Goal: Task Accomplishment & Management: Use online tool/utility

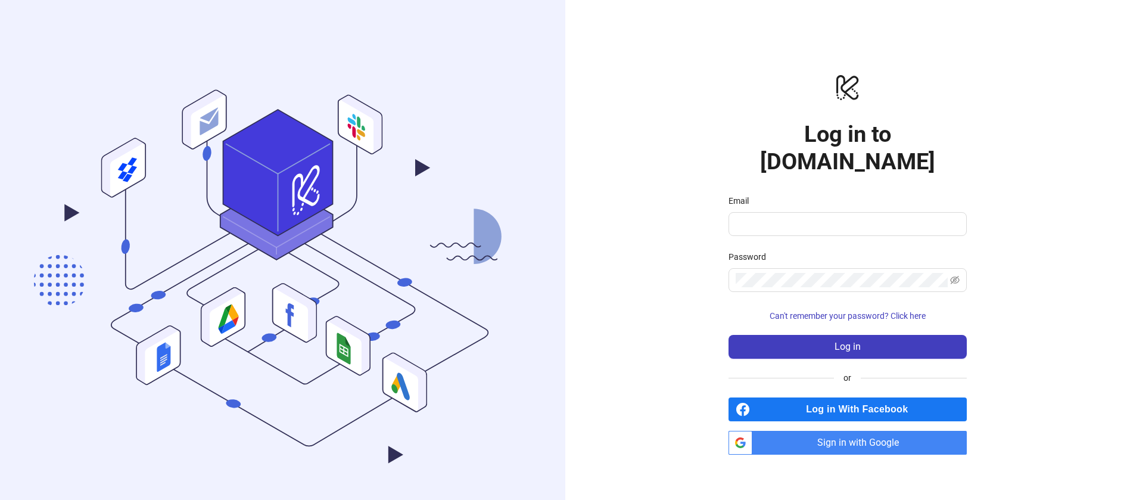
click at [854, 431] on span "Sign in with Google" at bounding box center [862, 443] width 210 height 24
click at [856, 431] on span "Sign in with Google" at bounding box center [862, 443] width 210 height 24
click at [834, 335] on button "Log in" at bounding box center [847, 347] width 238 height 24
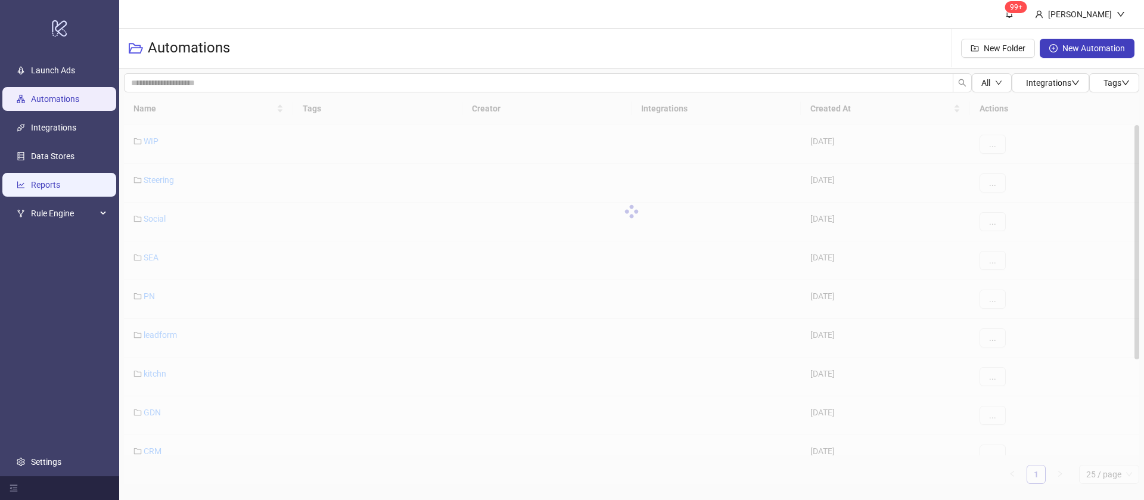
click at [60, 180] on link "Reports" at bounding box center [45, 185] width 29 height 10
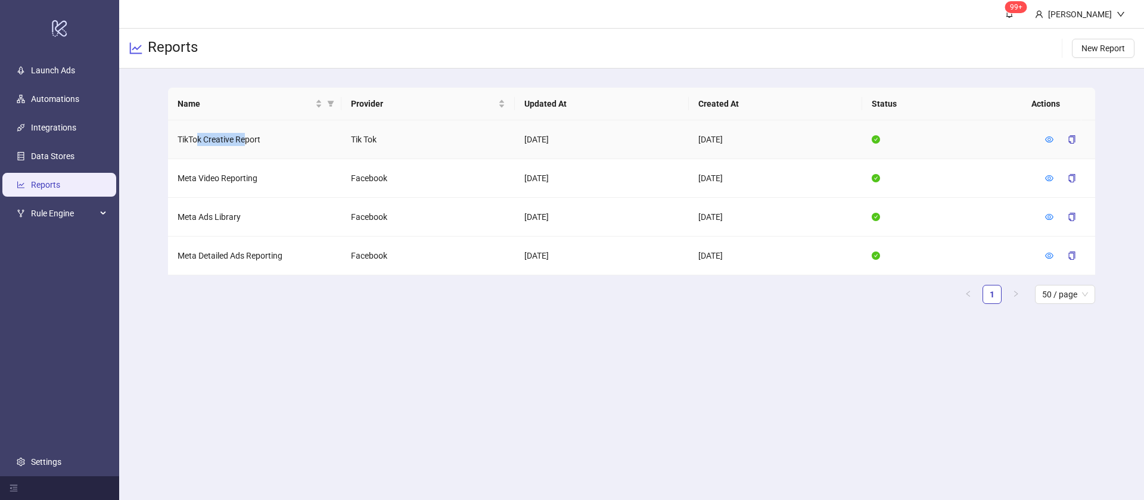
drag, startPoint x: 200, startPoint y: 132, endPoint x: 246, endPoint y: 143, distance: 47.2
click at [246, 143] on td "TikTok Creative Report" at bounding box center [254, 139] width 173 height 39
click at [215, 214] on td "Meta Ads Library" at bounding box center [254, 217] width 173 height 39
click at [1046, 254] on icon "eye" at bounding box center [1049, 255] width 8 height 8
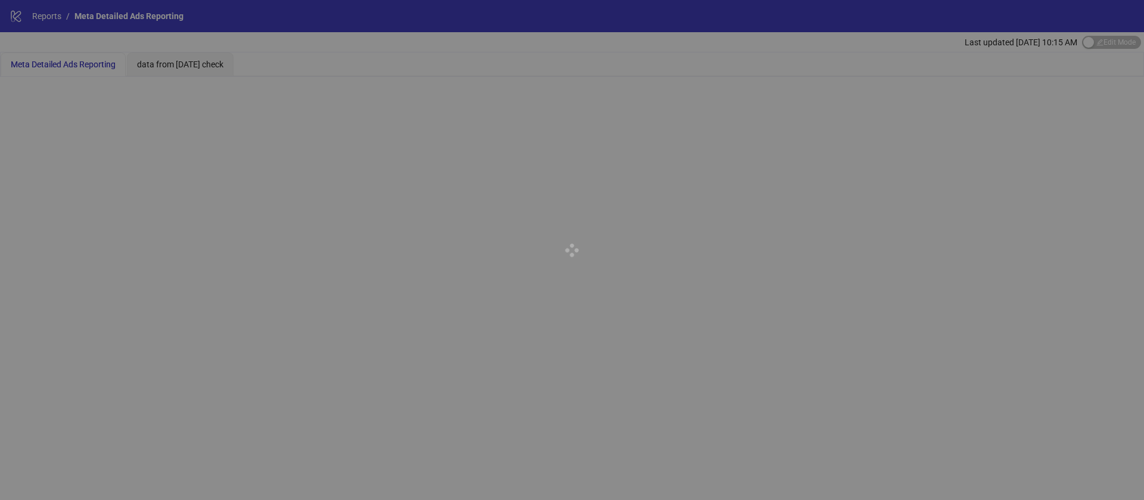
click at [315, 104] on div at bounding box center [572, 250] width 1144 height 500
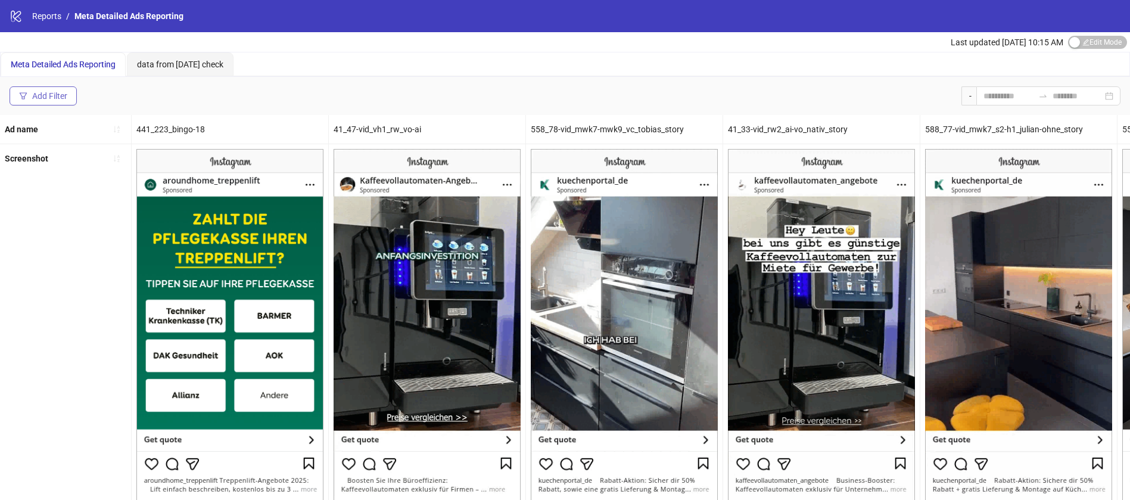
click at [70, 95] on button "Add Filter" at bounding box center [43, 95] width 67 height 19
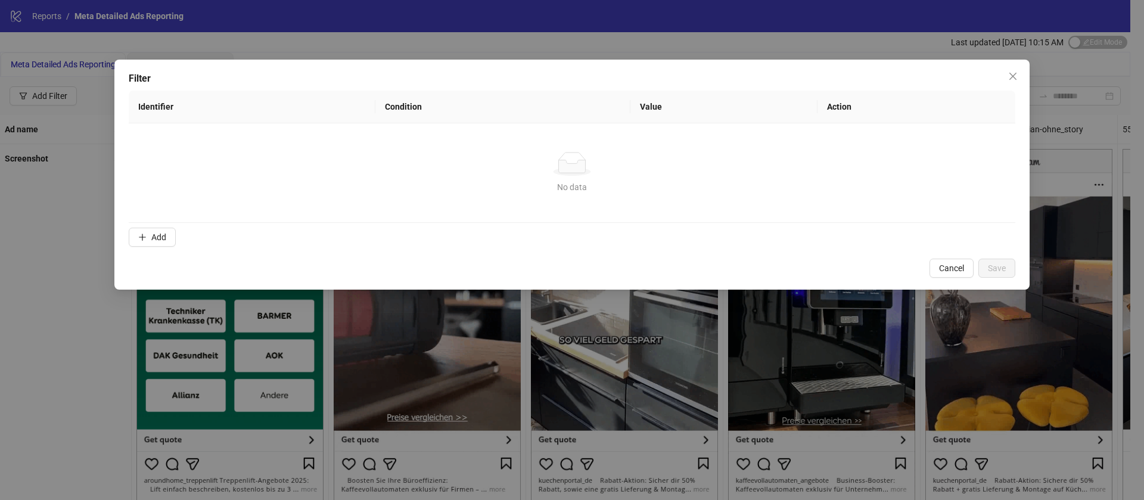
click at [155, 219] on td "No data No data" at bounding box center [572, 172] width 886 height 99
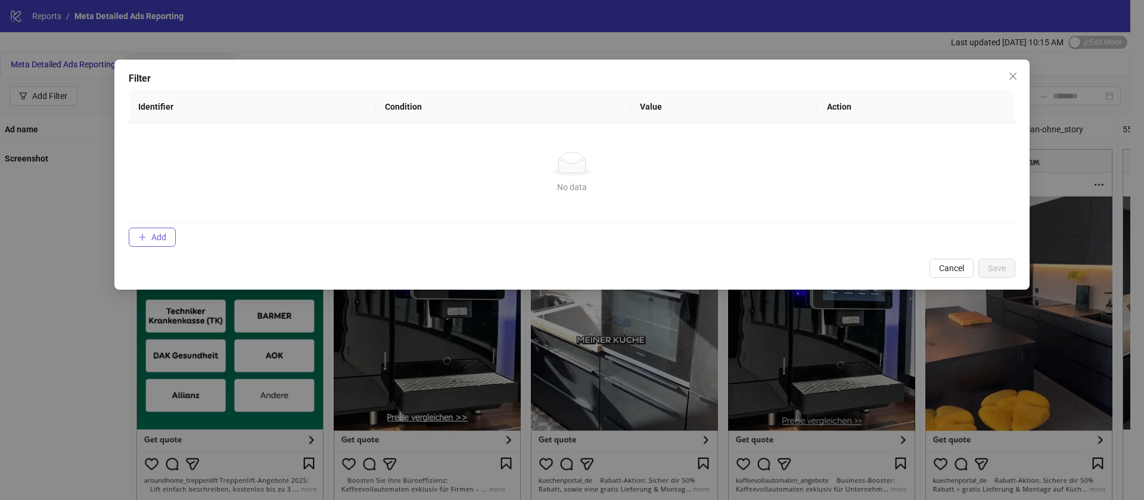
click at [164, 230] on button "Add" at bounding box center [152, 237] width 47 height 19
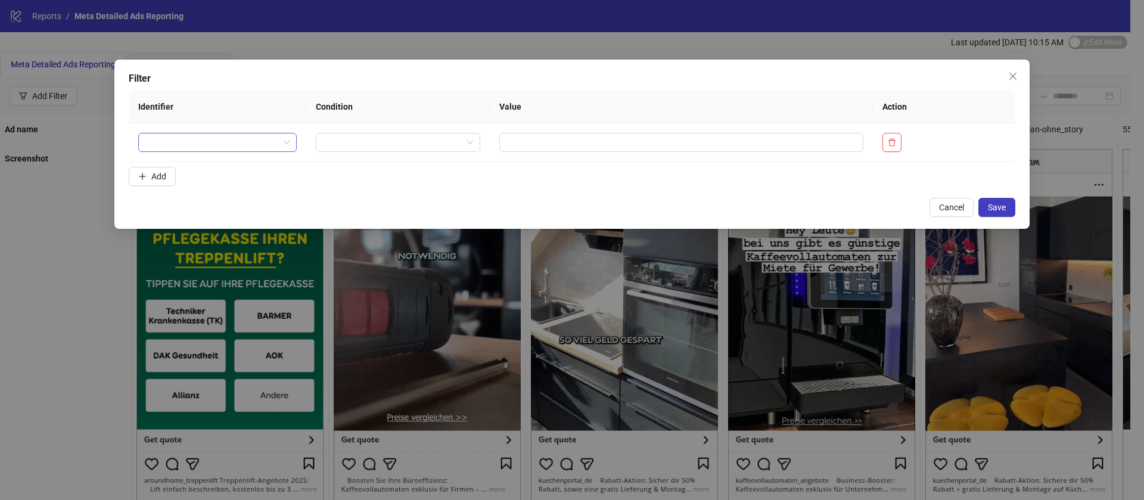
drag, startPoint x: 221, startPoint y: 164, endPoint x: 231, endPoint y: 149, distance: 17.7
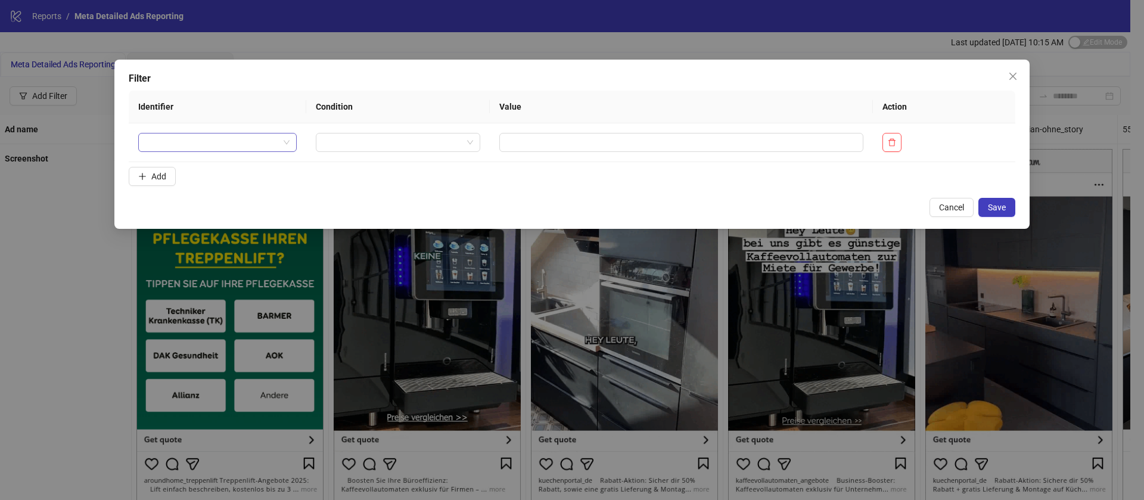
click at [225, 159] on form "Identifier Condition Value Action Add" at bounding box center [572, 141] width 886 height 100
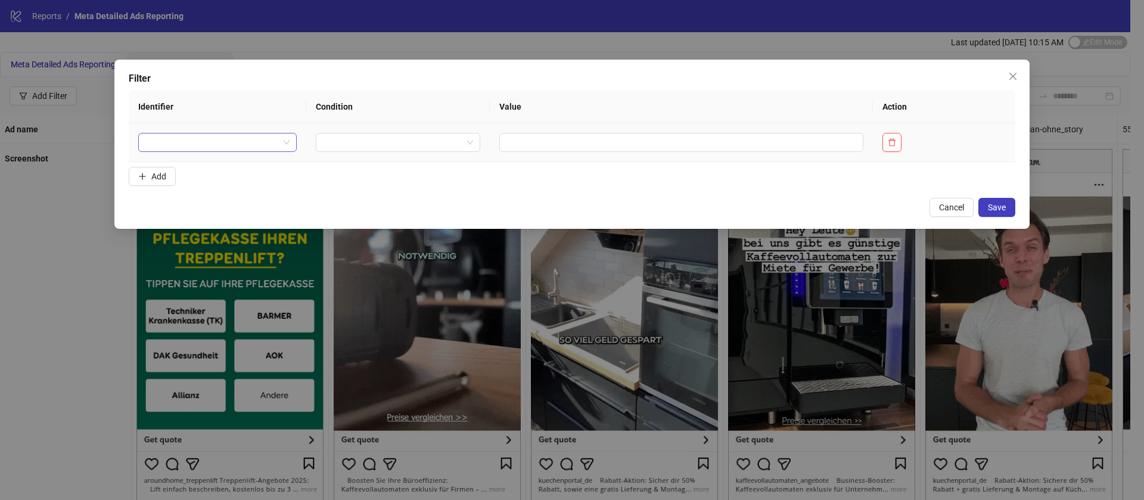
click at [231, 149] on input "search" at bounding box center [211, 142] width 133 height 18
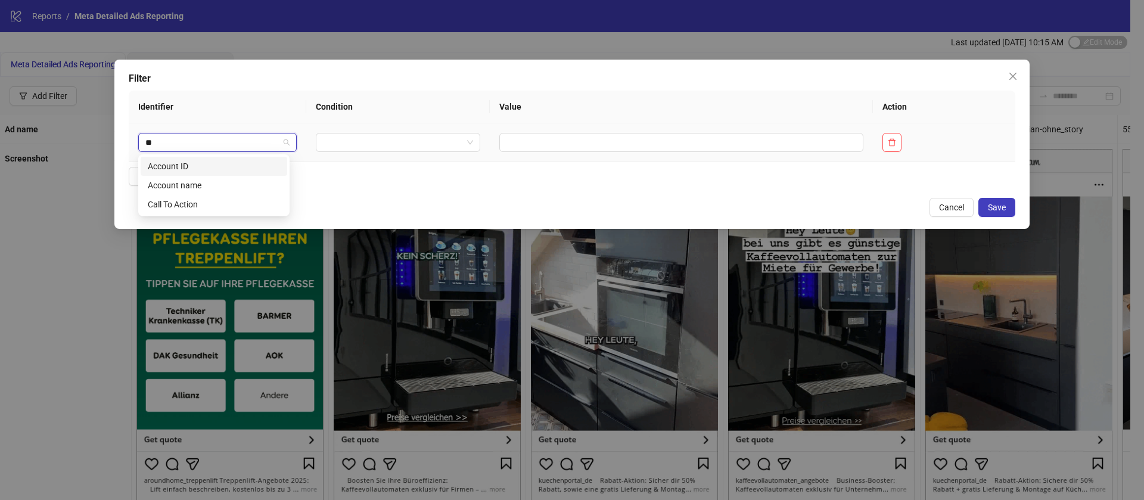
type input "***"
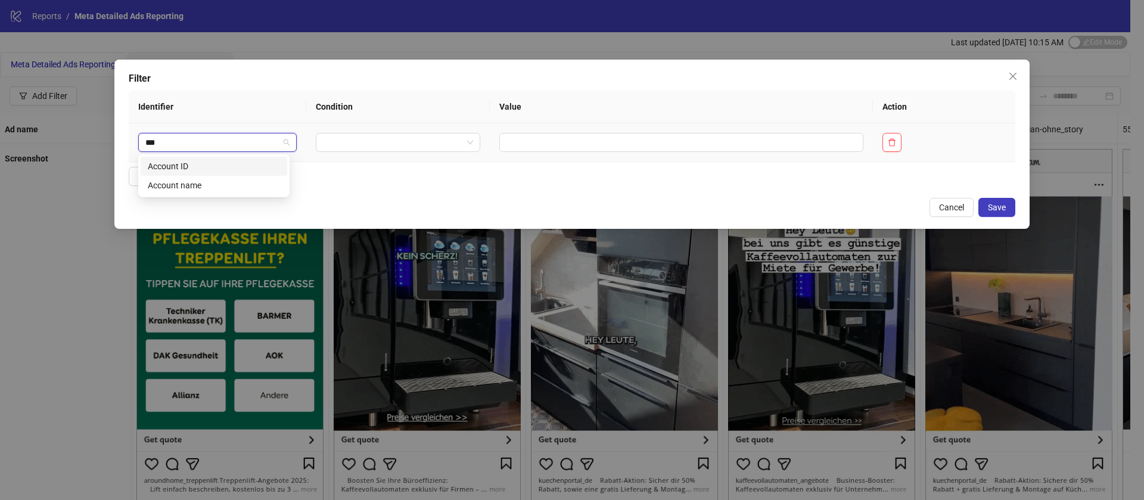
click at [223, 166] on div "Account ID" at bounding box center [214, 166] width 132 height 13
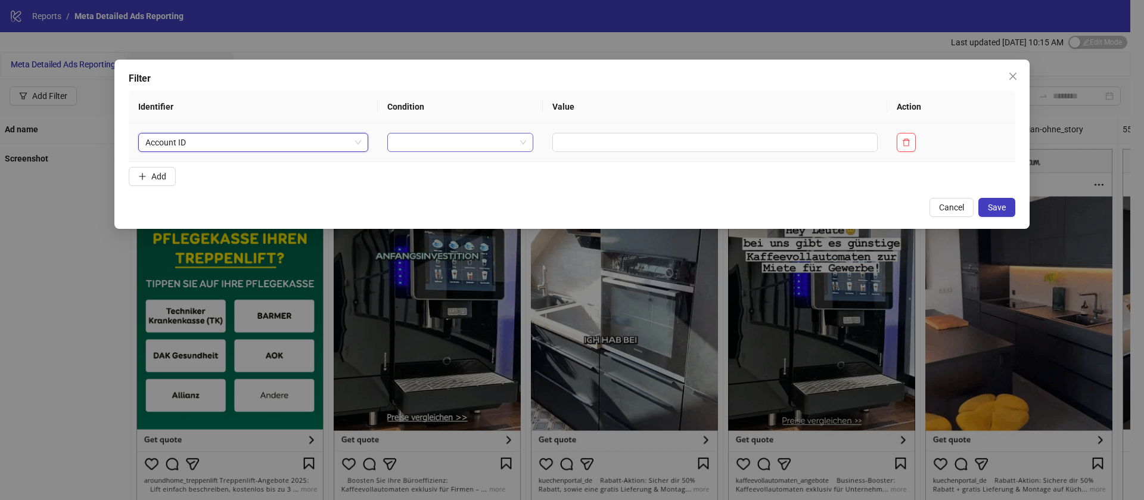
click at [438, 138] on input "search" at bounding box center [454, 142] width 121 height 18
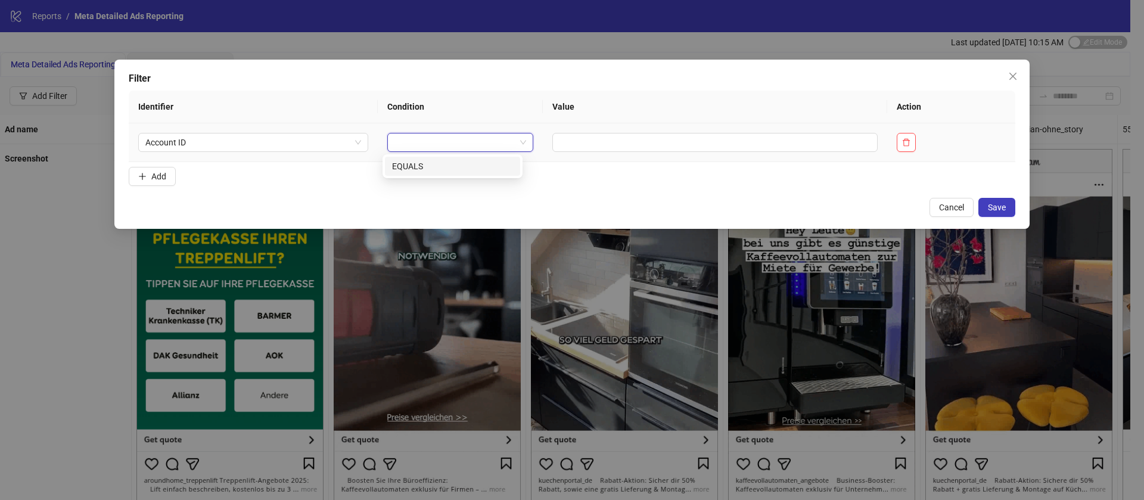
click at [441, 162] on div "EQUALS" at bounding box center [452, 166] width 121 height 13
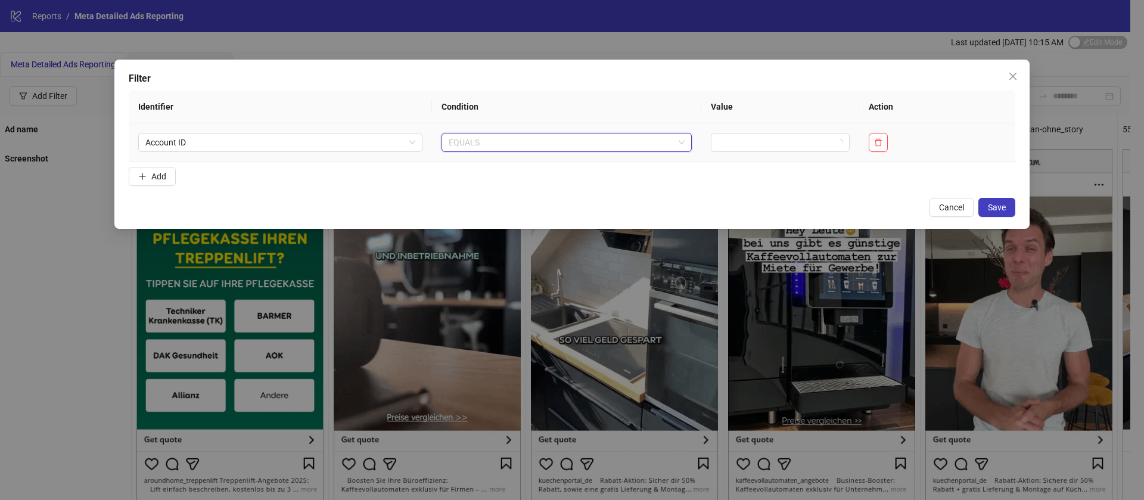
click at [584, 141] on span "EQUALS" at bounding box center [566, 142] width 236 height 18
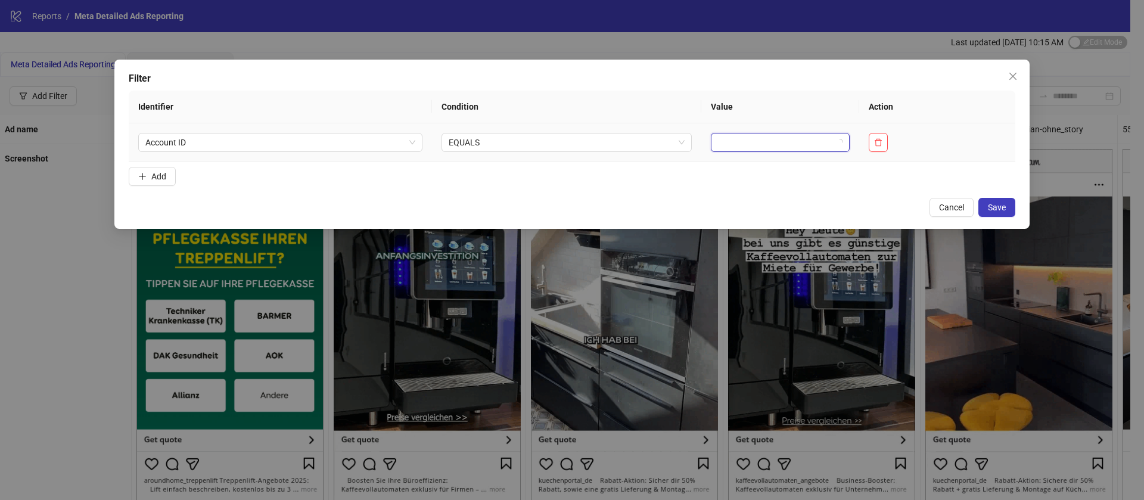
click at [753, 144] on input "search" at bounding box center [775, 142] width 114 height 18
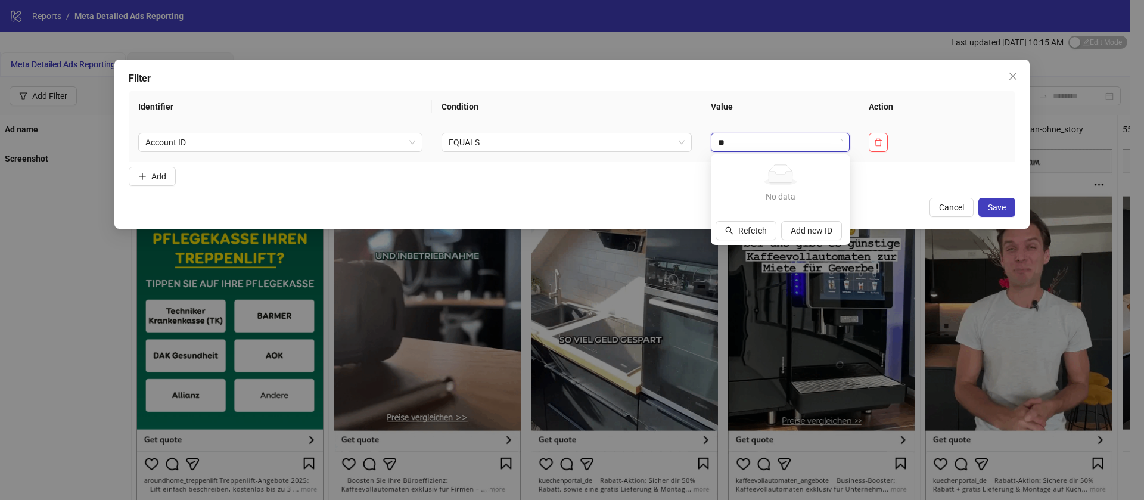
type input "***"
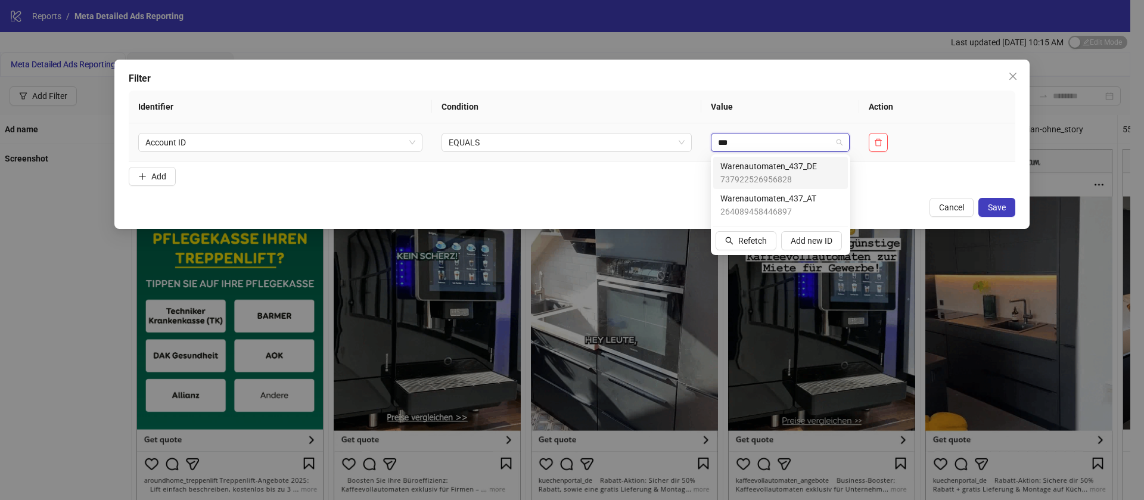
click at [755, 169] on span "Warenautomaten_437_DE" at bounding box center [768, 166] width 96 height 13
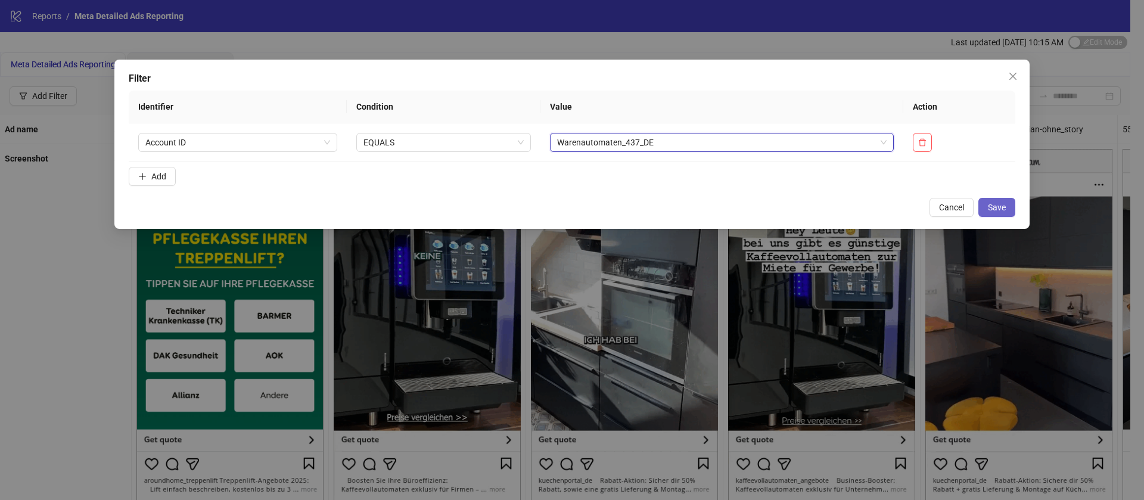
click at [983, 200] on button "Save" at bounding box center [996, 207] width 37 height 19
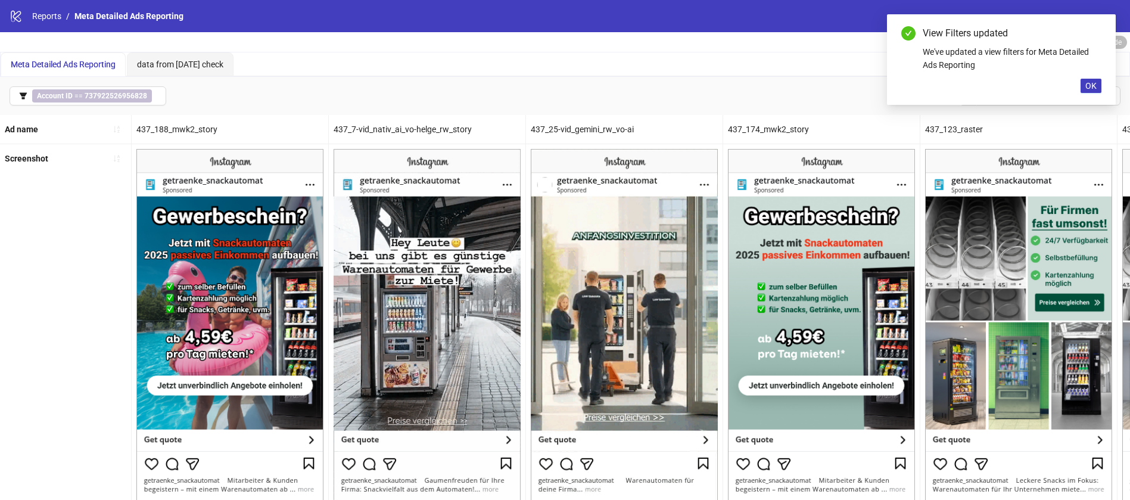
click at [1086, 77] on div "View Filters updated We've updated a view filters for Meta Detailed Ads Reporti…" at bounding box center [1001, 59] width 229 height 91
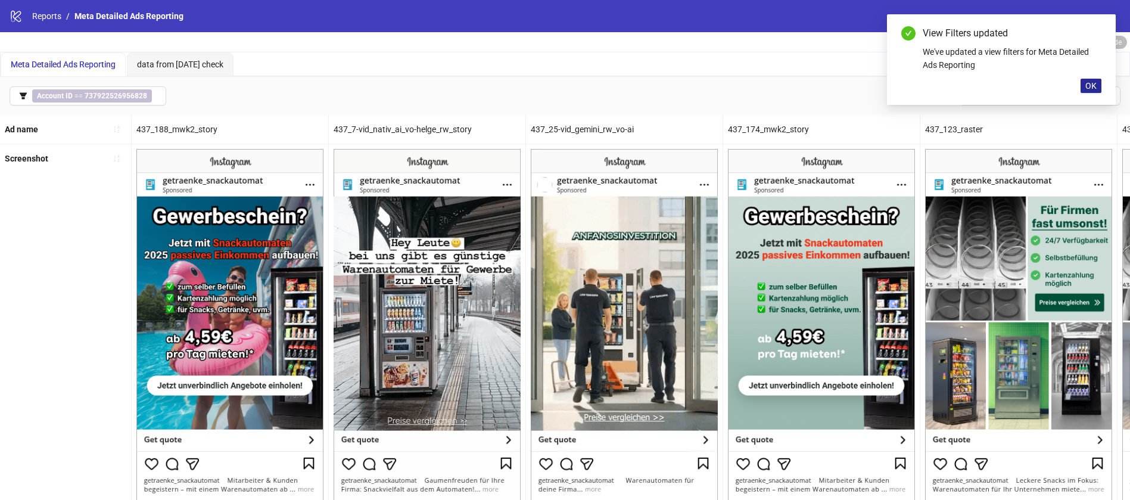
click at [1083, 90] on button "OK" at bounding box center [1090, 86] width 21 height 14
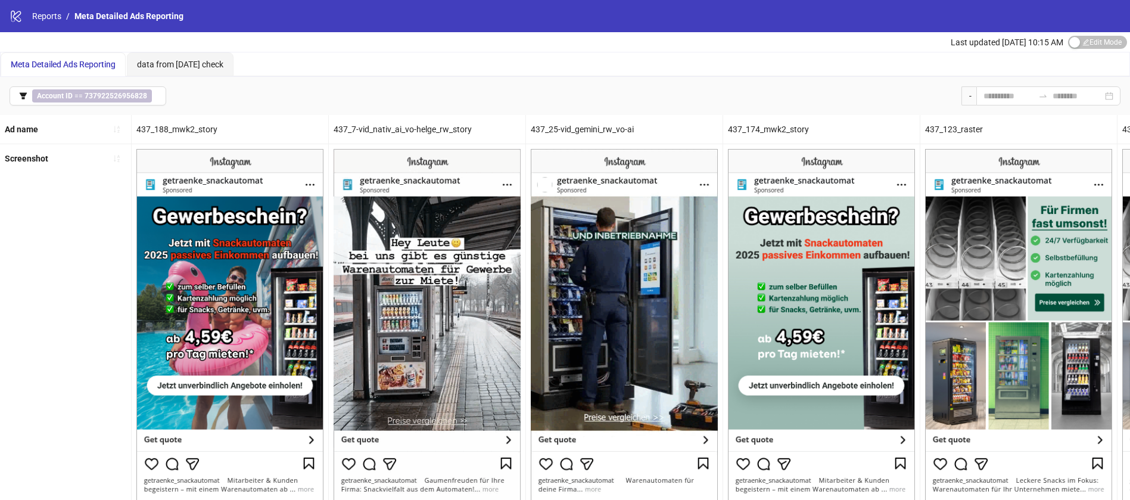
click at [1048, 85] on div "Account ID == 737922526956828 -" at bounding box center [565, 96] width 1130 height 38
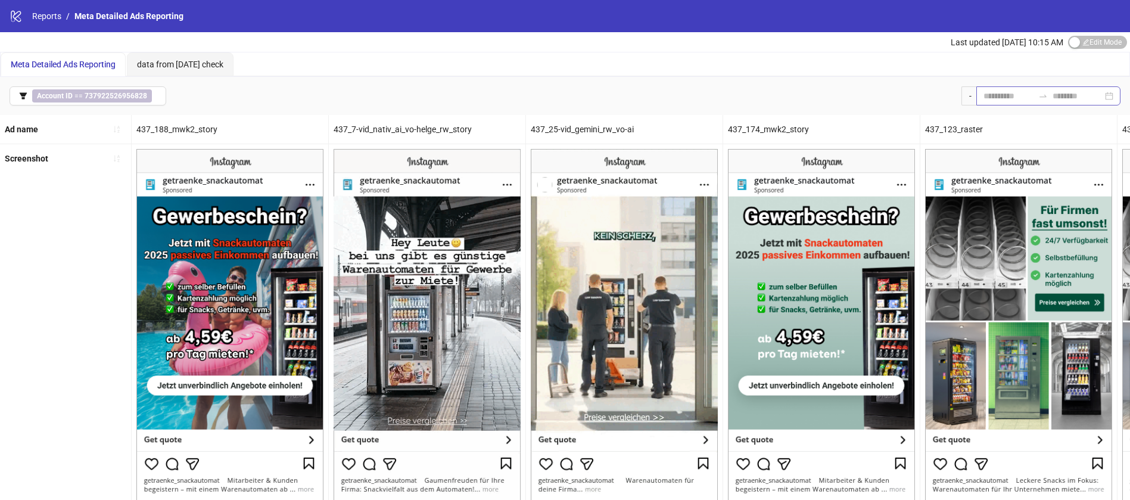
click at [1039, 91] on icon "swap-right" at bounding box center [1043, 96] width 10 height 10
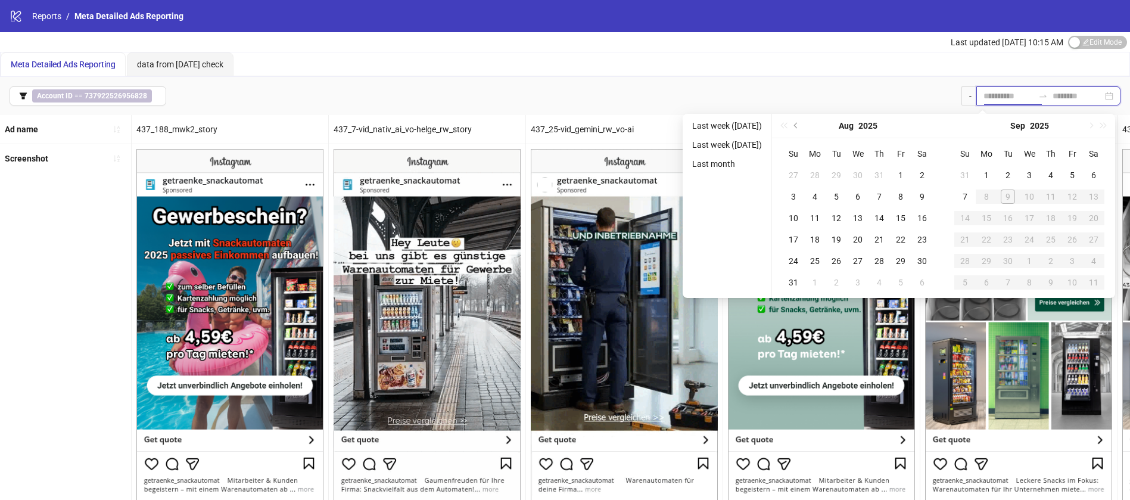
click at [988, 98] on input at bounding box center [1008, 95] width 50 height 13
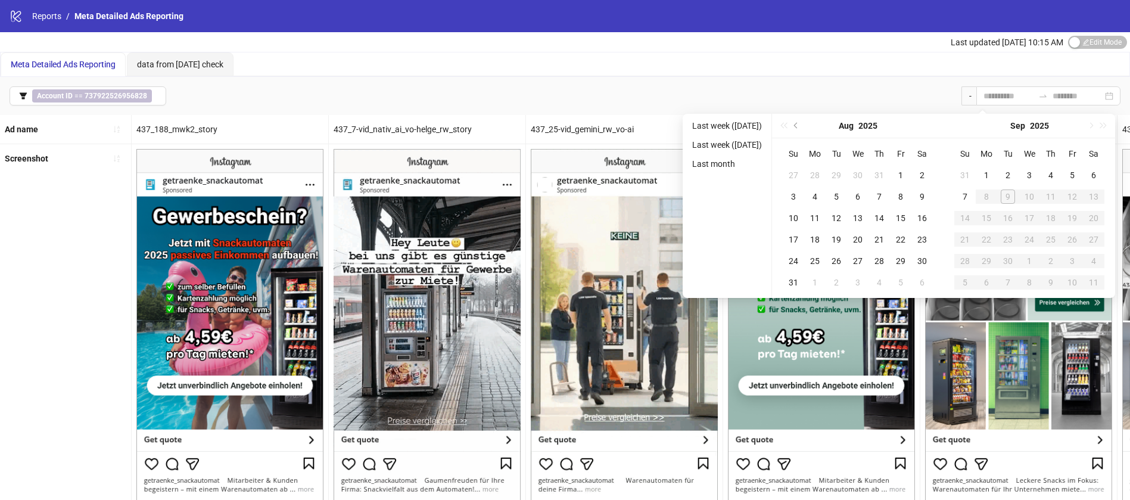
click at [796, 73] on div "Meta Detailed Ads Reporting data from yesterday check" at bounding box center [565, 64] width 1129 height 24
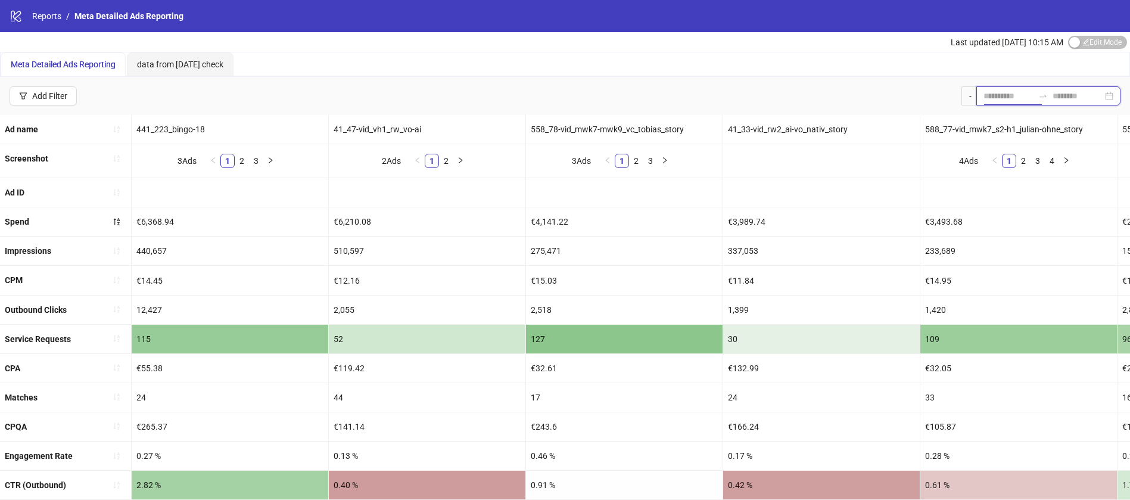
click at [1024, 94] on input at bounding box center [1008, 95] width 50 height 13
